Goal: Task Accomplishment & Management: Use online tool/utility

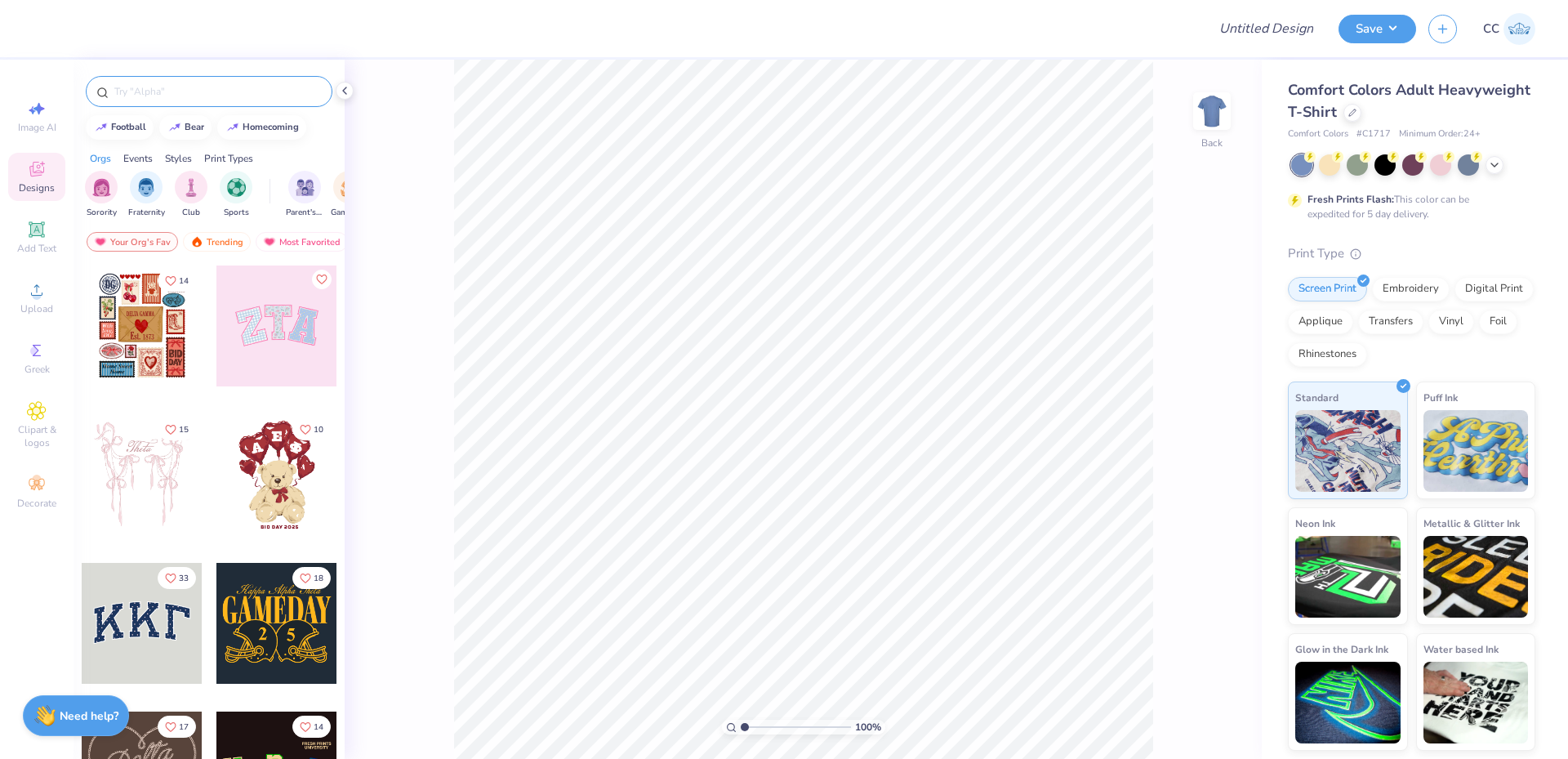
click at [139, 95] on input "text" at bounding box center [217, 92] width 209 height 16
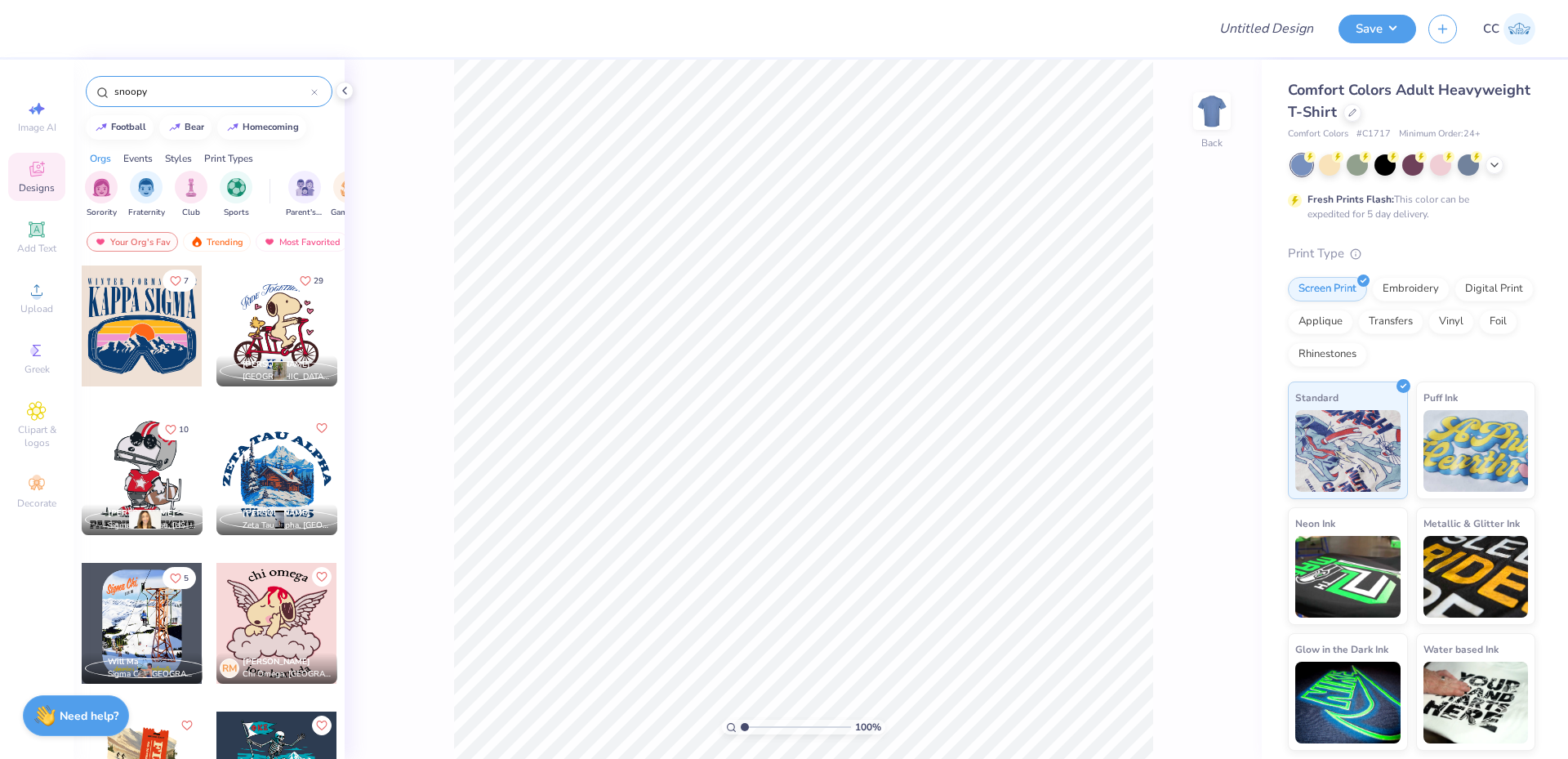
type input "snoopy"
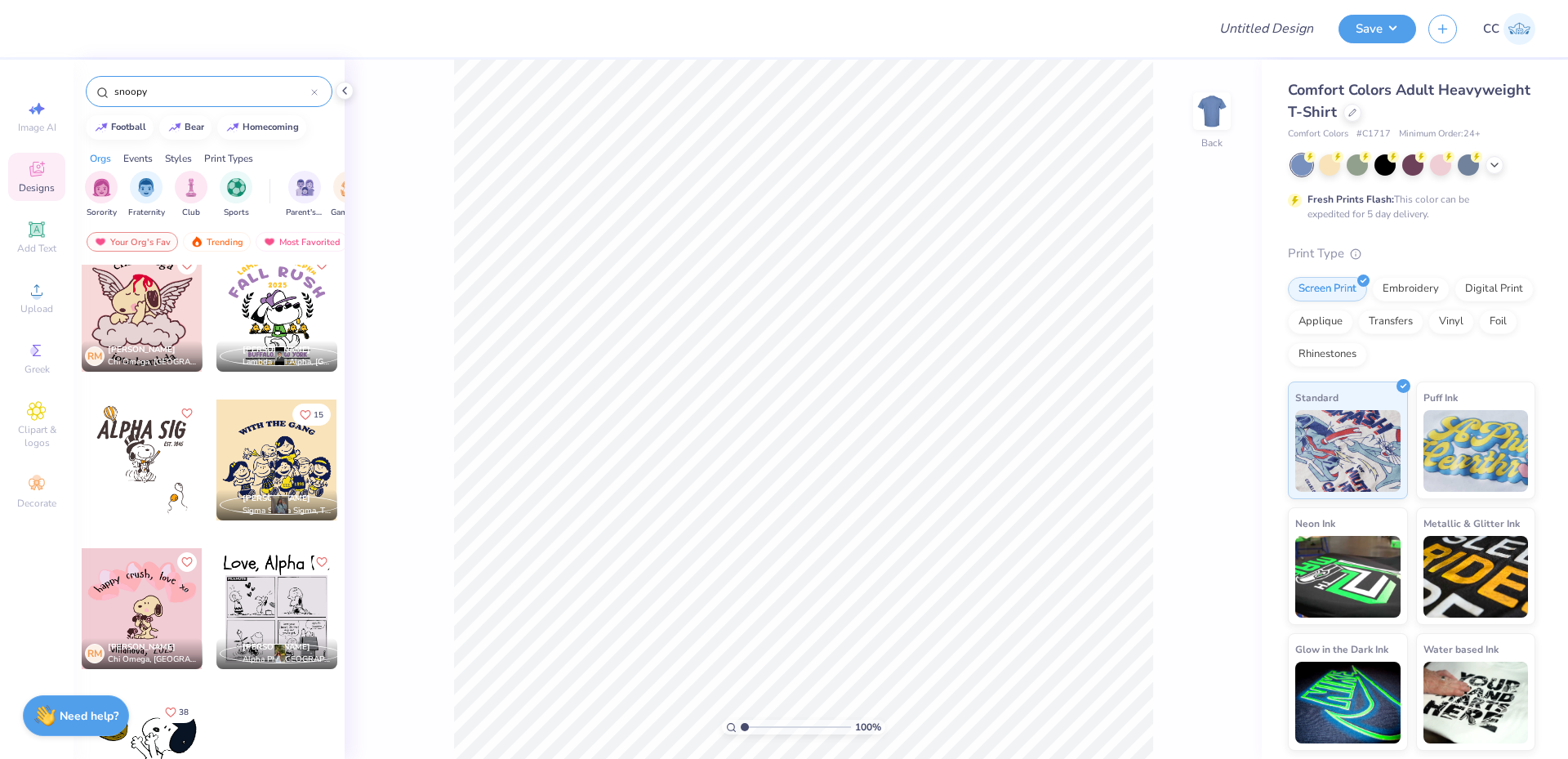
scroll to position [188, 0]
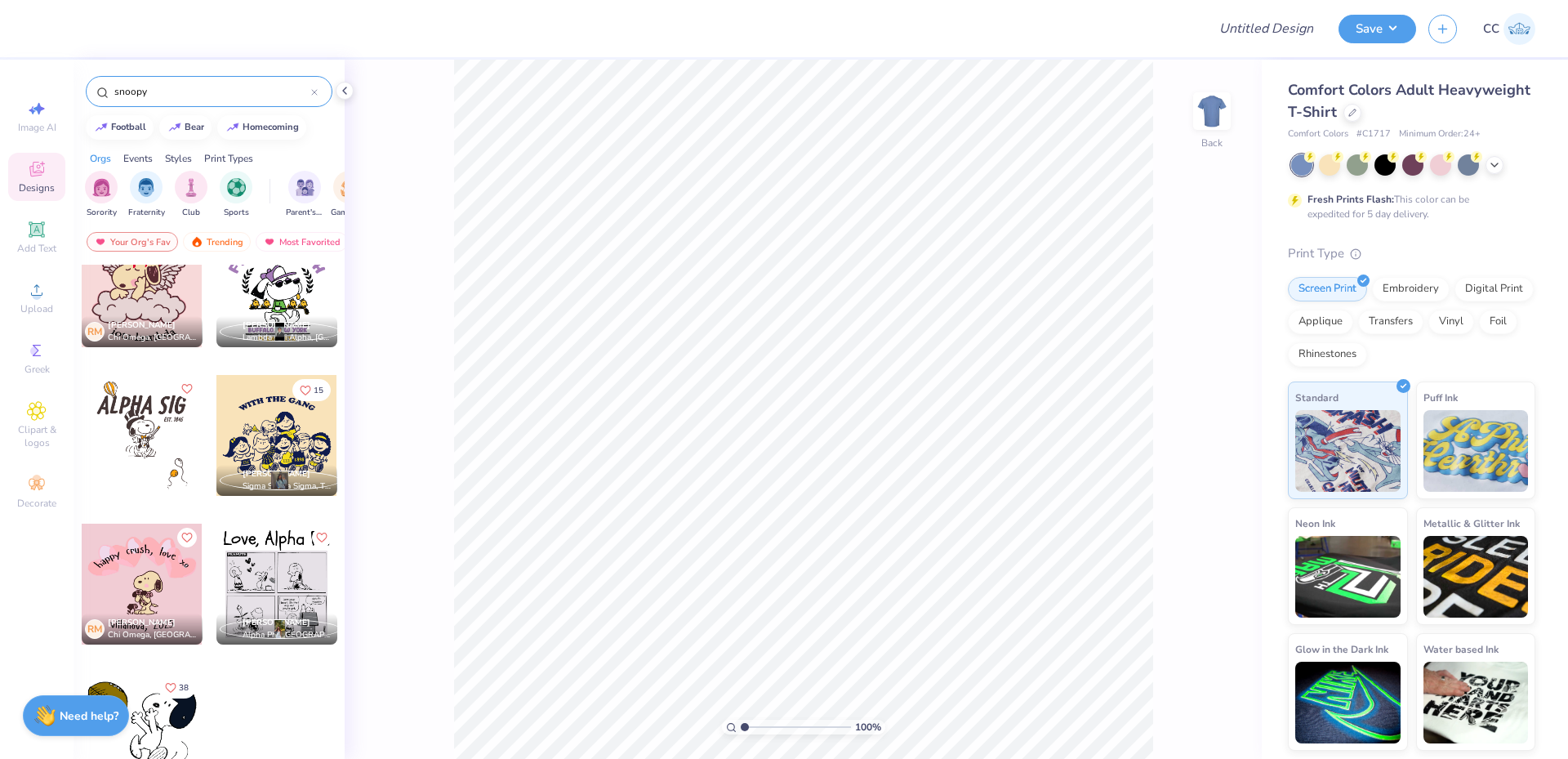
click at [152, 733] on div at bounding box center [142, 732] width 120 height 120
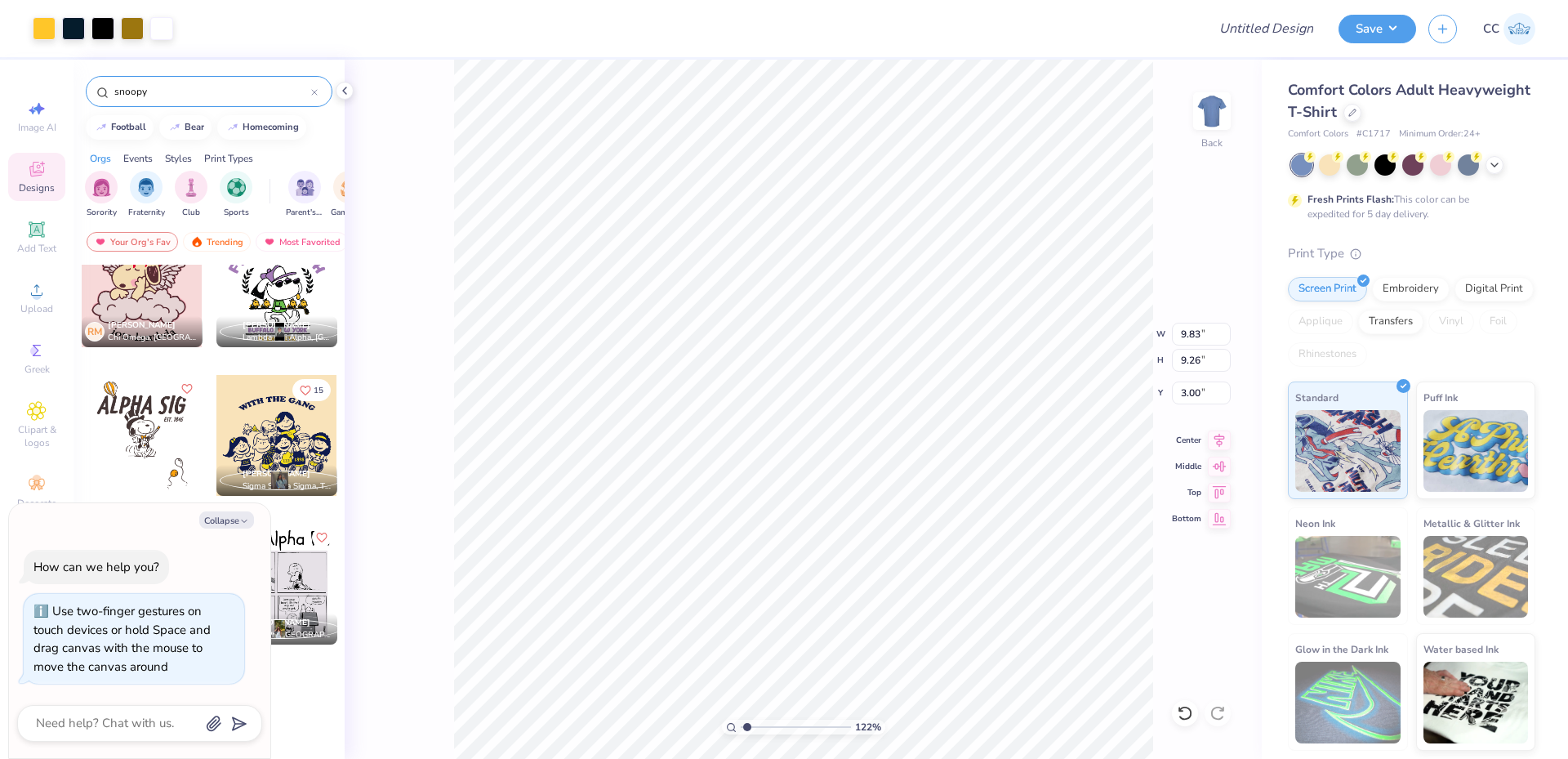
type input "1.35006143669128"
type textarea "x"
type input "10"
type textarea "x"
